Goal: Find specific page/section: Find specific page/section

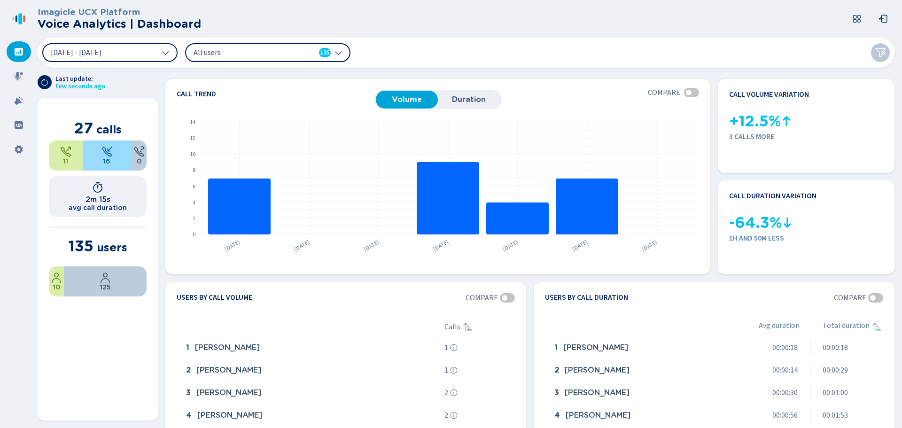
click at [14, 78] on icon at bounding box center [18, 75] width 9 height 9
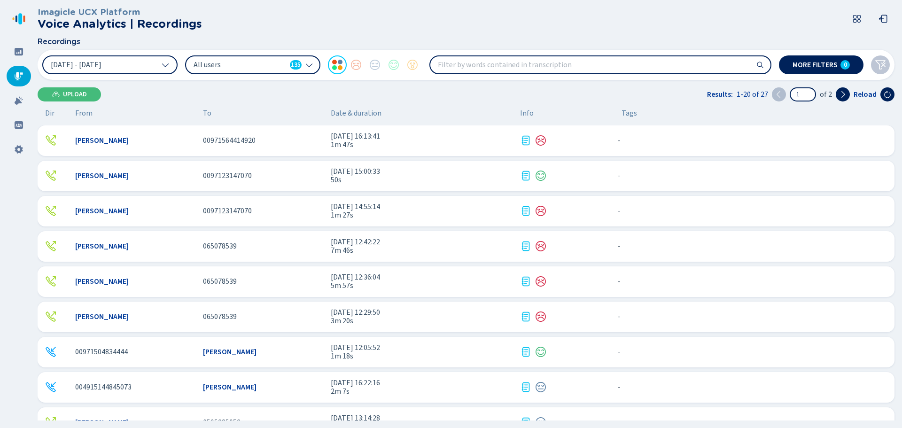
click at [221, 318] on span "065078539" at bounding box center [220, 316] width 34 height 8
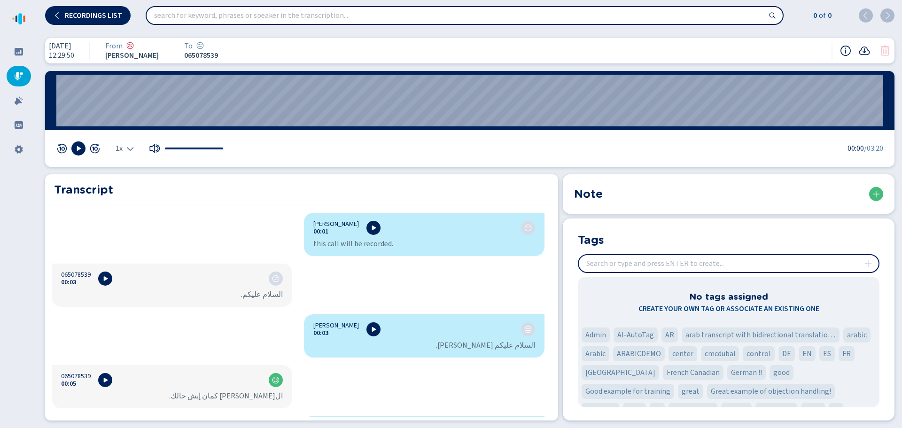
click at [20, 52] on icon at bounding box center [18, 51] width 9 height 9
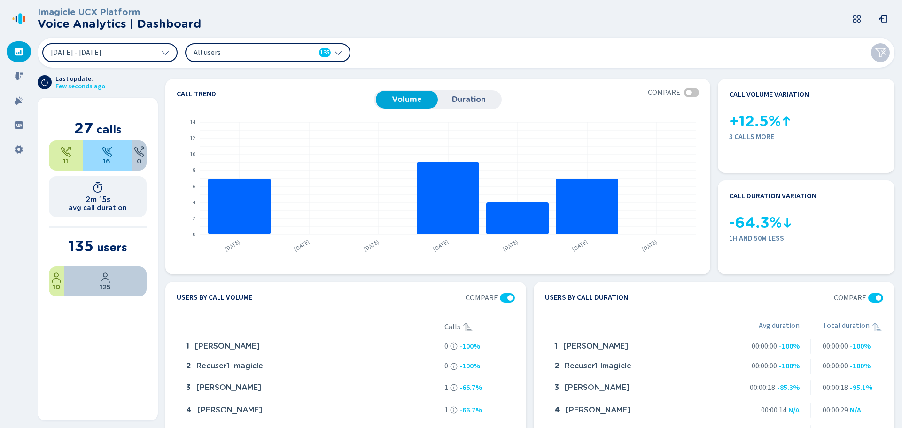
click at [19, 74] on icon at bounding box center [18, 75] width 9 height 9
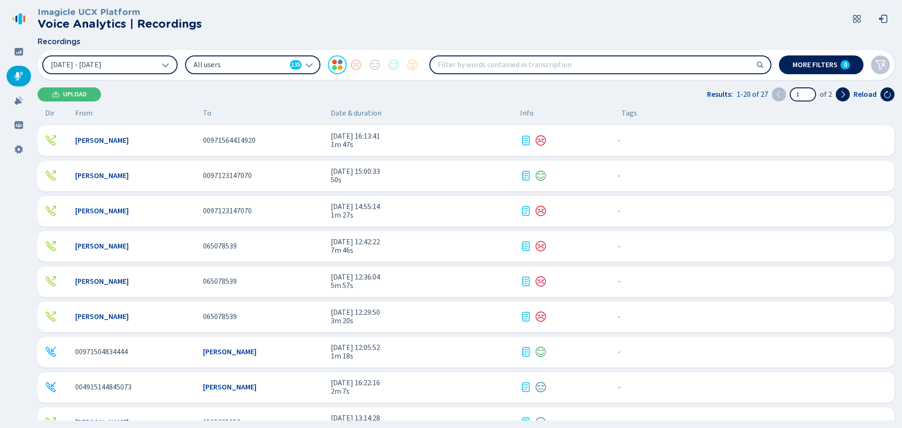
click at [19, 53] on icon at bounding box center [18, 51] width 9 height 9
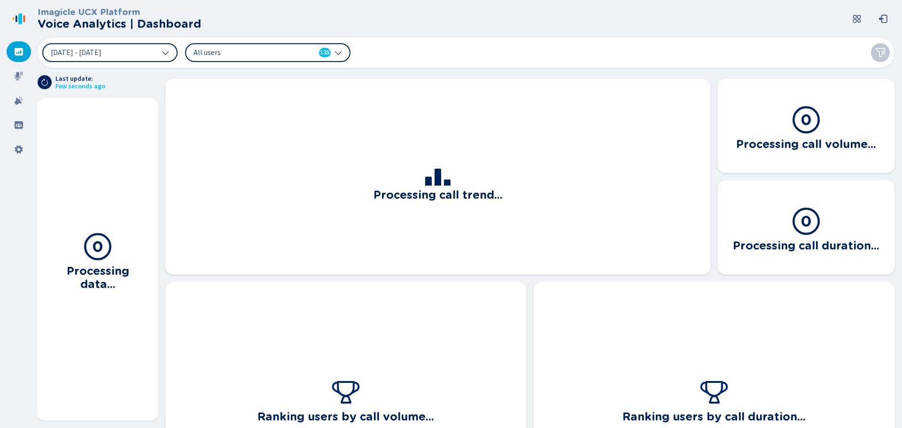
click at [16, 74] on icon at bounding box center [19, 76] width 8 height 8
